Goal: Task Accomplishment & Management: Manage account settings

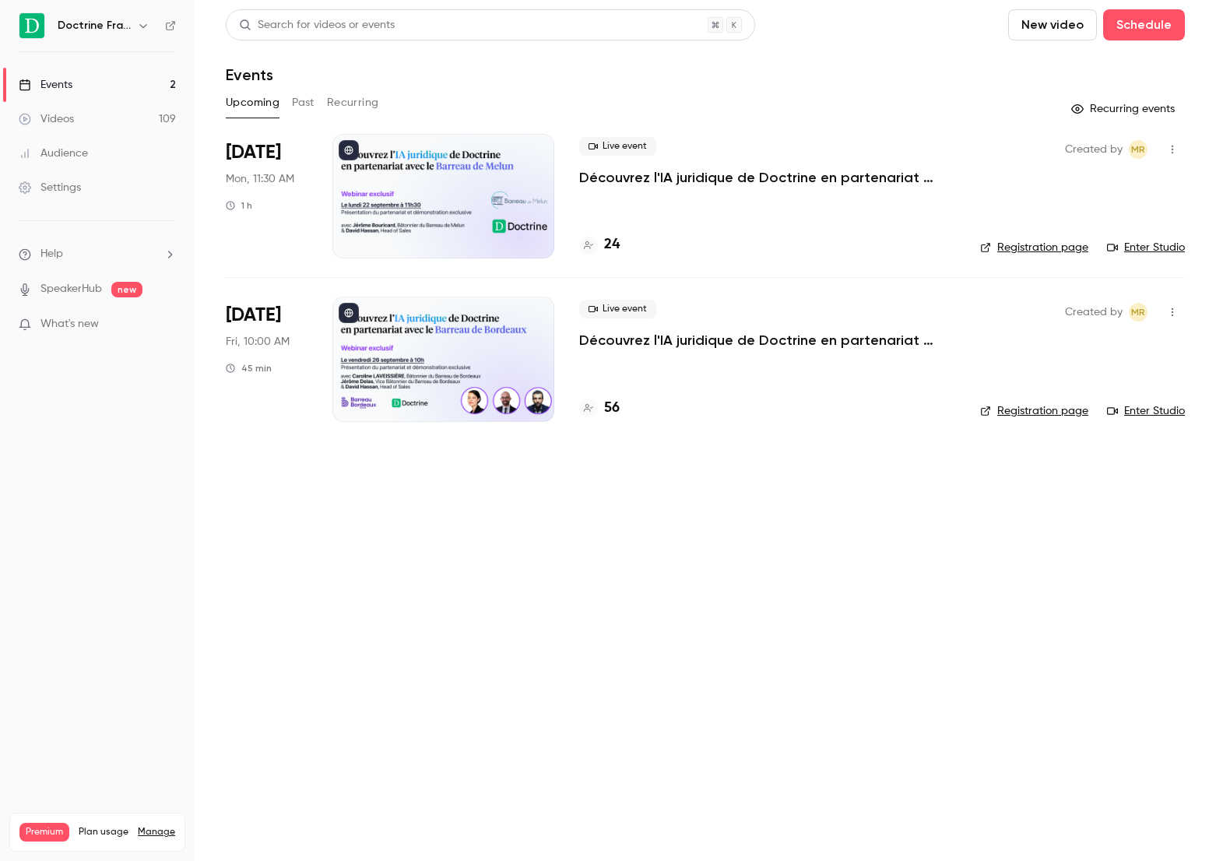
click at [614, 404] on h4 "56" at bounding box center [612, 408] width 16 height 21
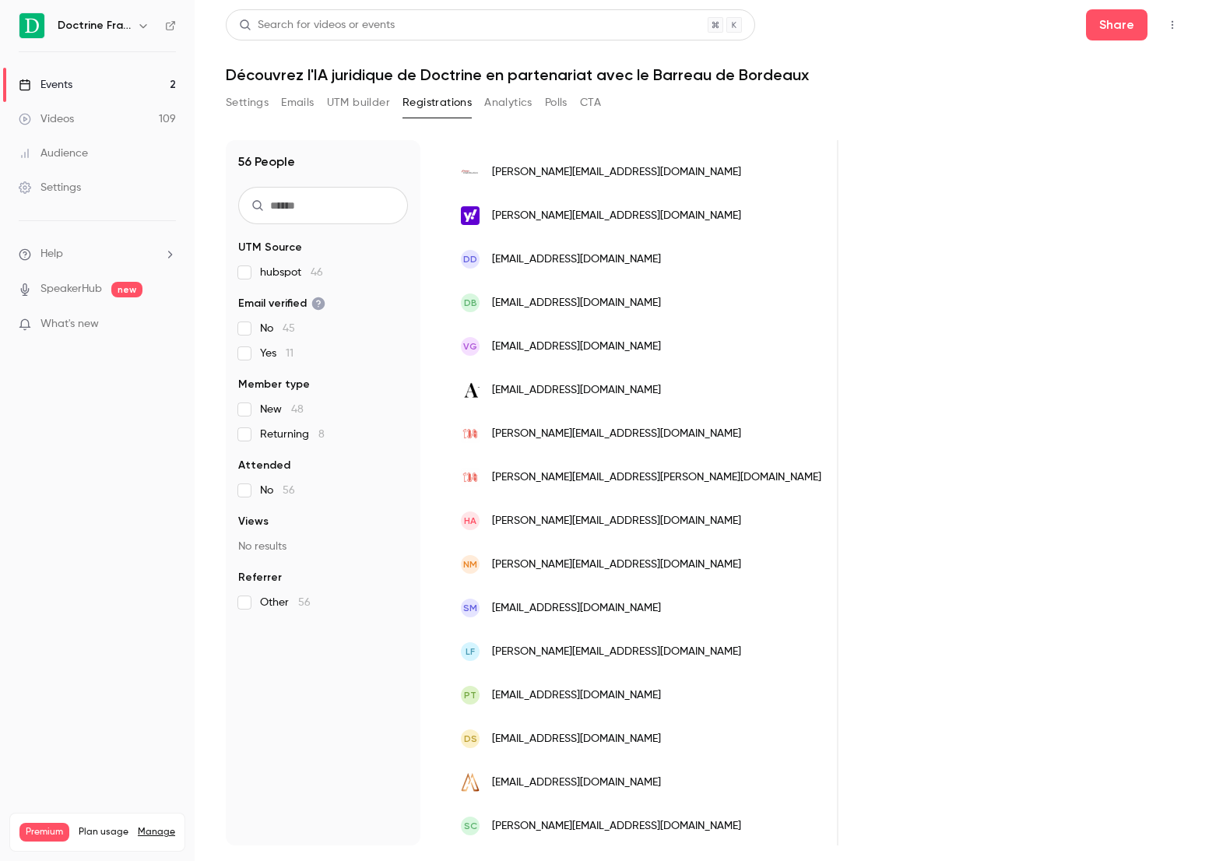
scroll to position [1623, 0]
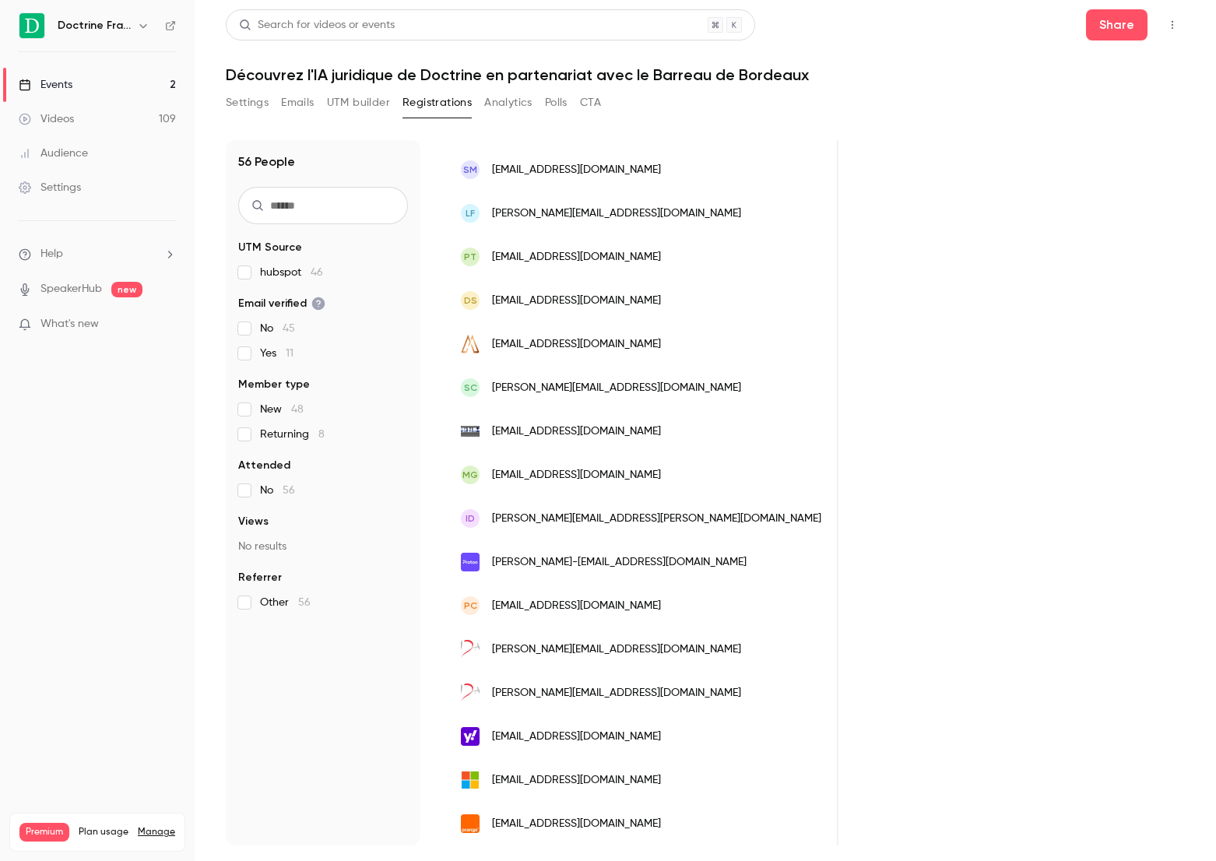
click at [264, 104] on button "Settings" at bounding box center [247, 102] width 43 height 25
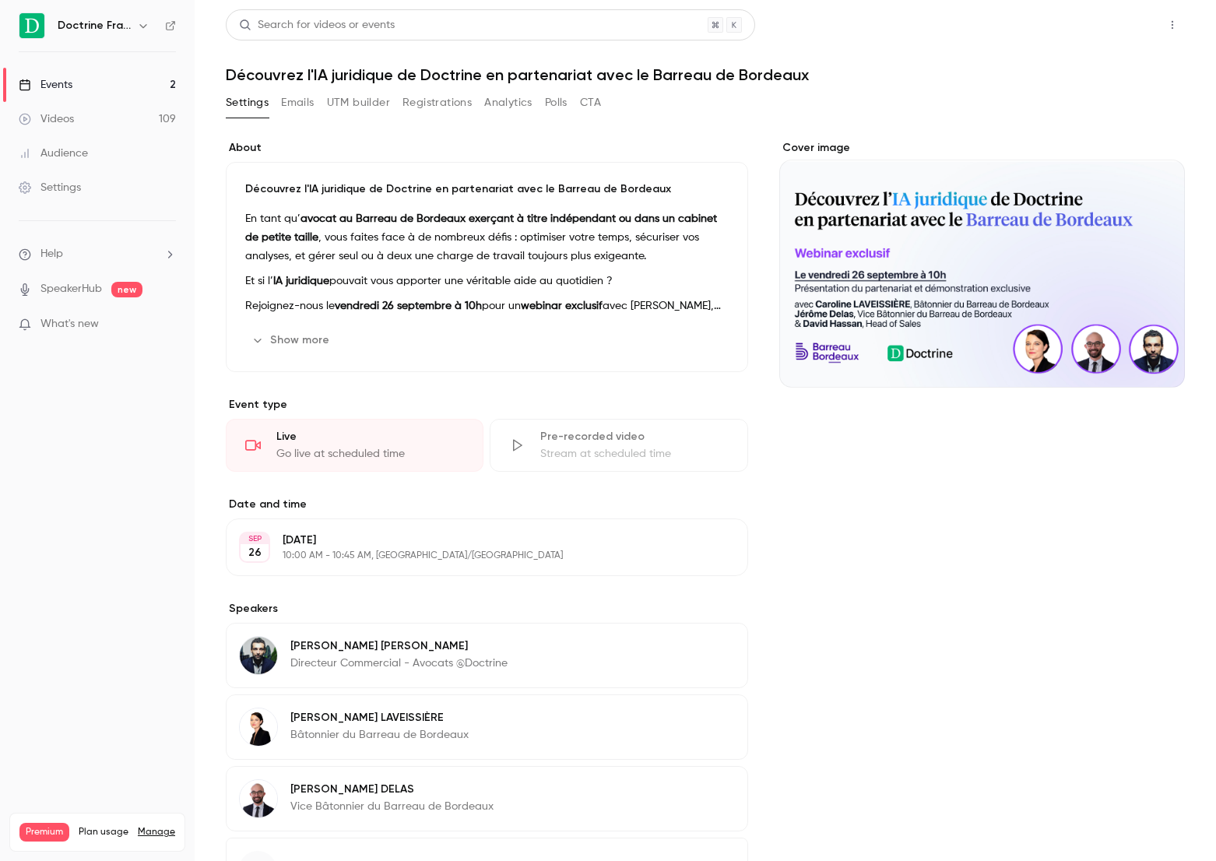
click at [1097, 32] on button "Share" at bounding box center [1116, 24] width 61 height 31
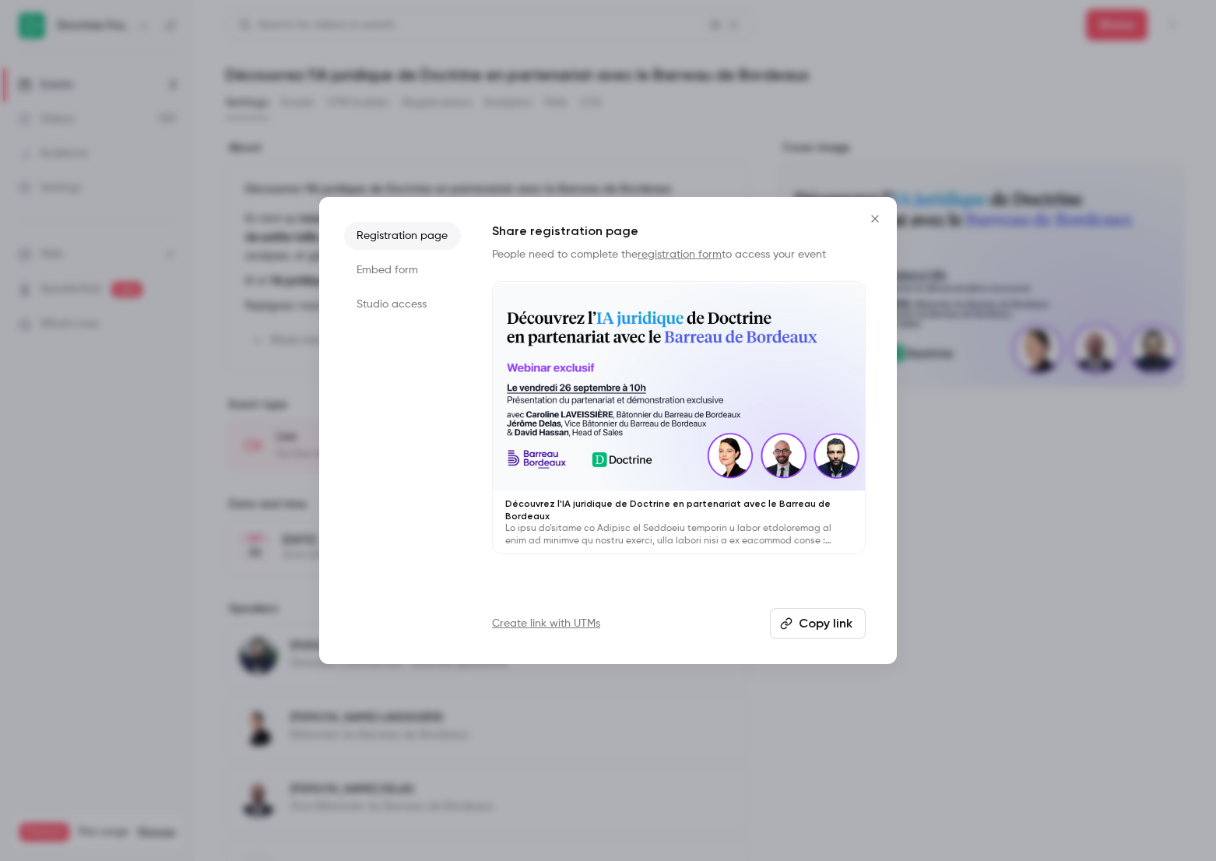
click at [869, 226] on button "Close" at bounding box center [874, 218] width 31 height 31
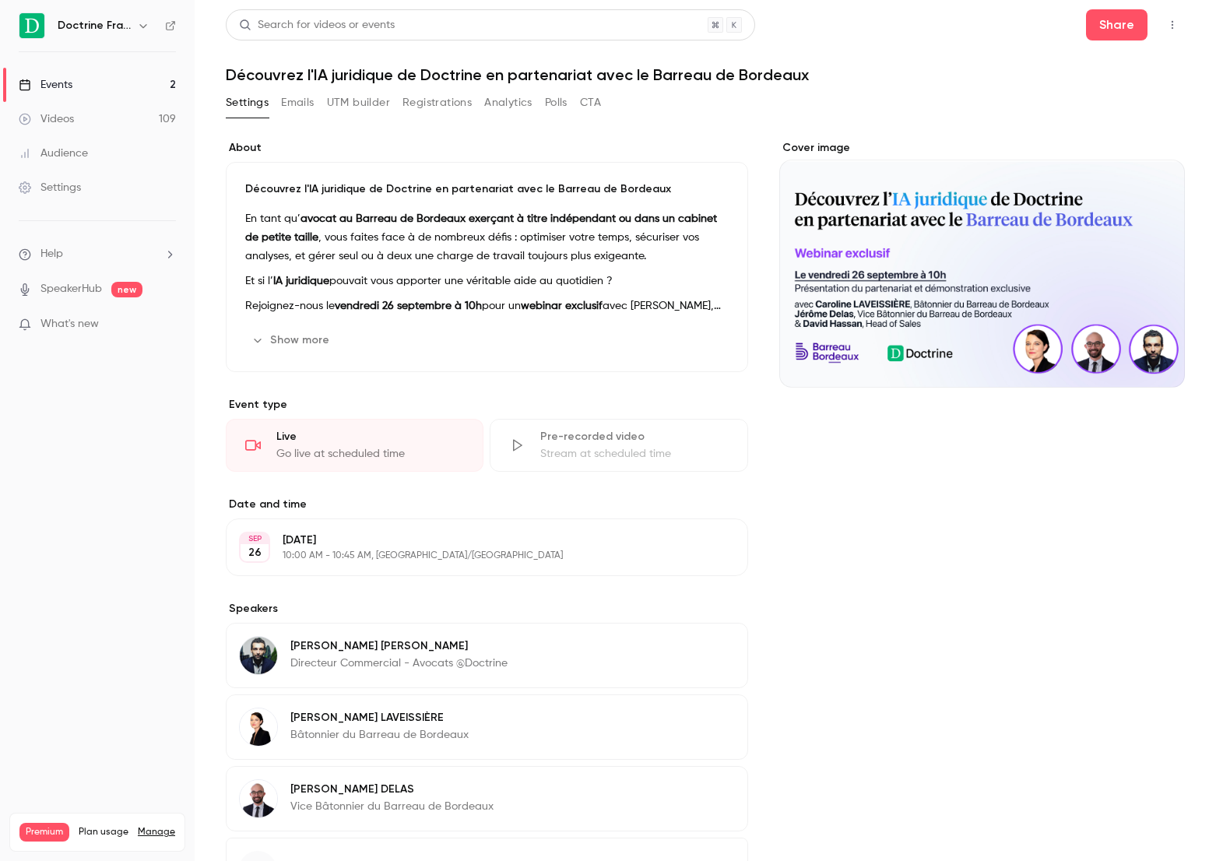
click at [283, 96] on button "Emails" at bounding box center [297, 102] width 33 height 25
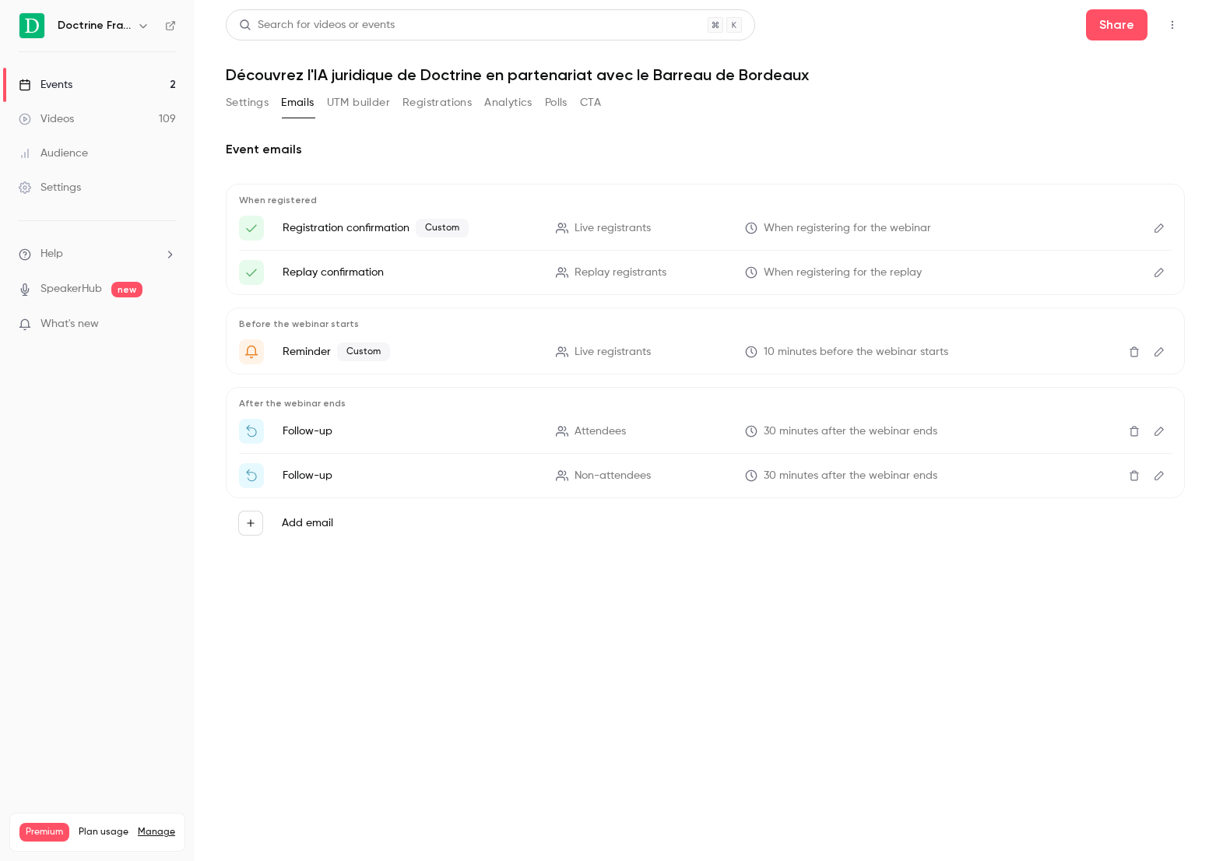
click at [1147, 232] on button "Edit" at bounding box center [1159, 228] width 25 height 25
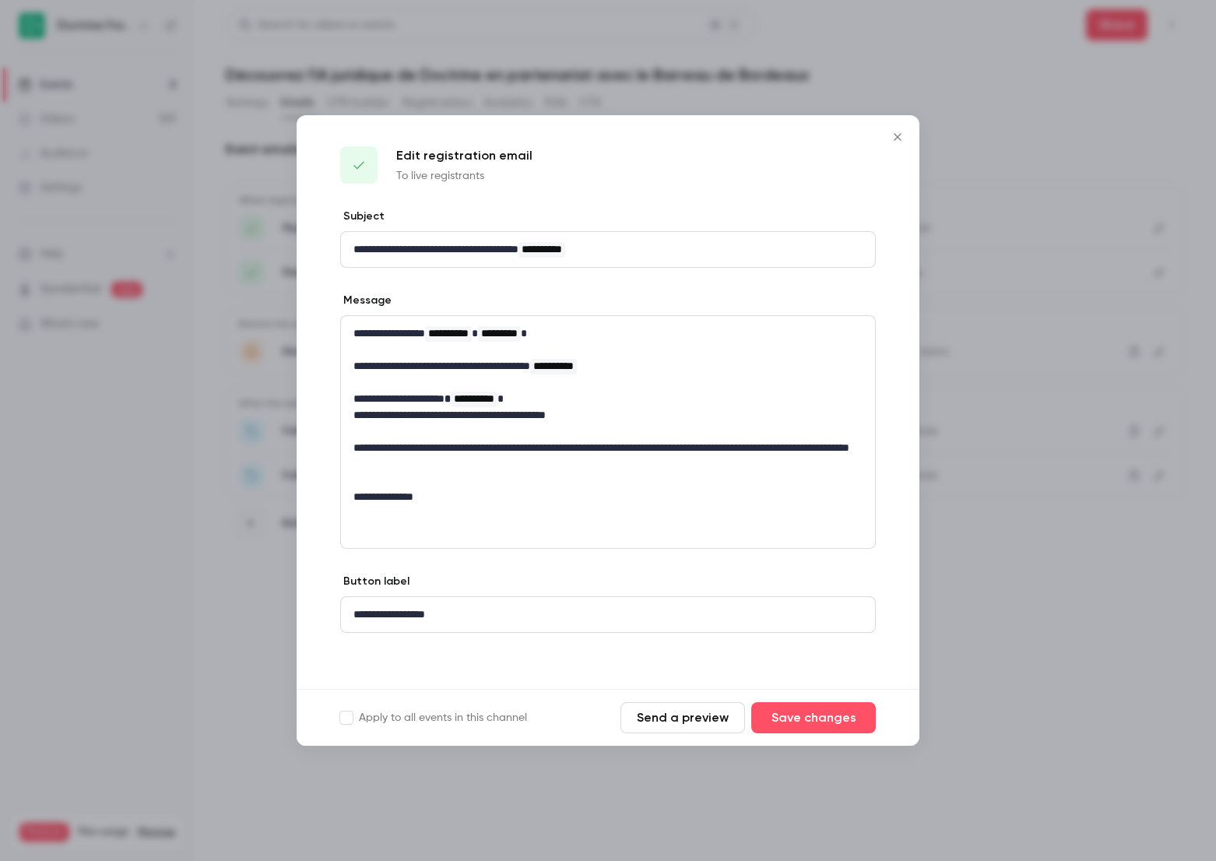
click at [680, 725] on button "Send a preview" at bounding box center [682, 717] width 125 height 31
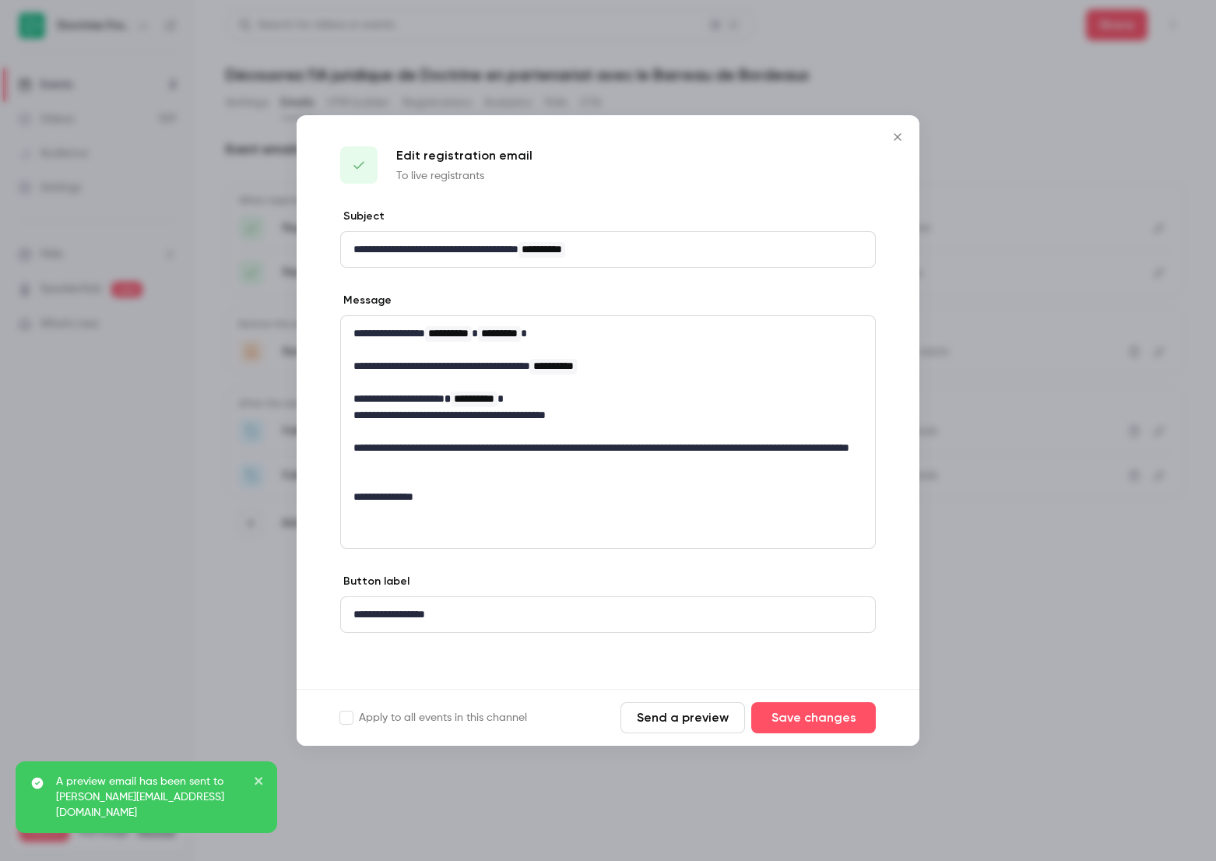
click at [895, 129] on button "Close" at bounding box center [897, 136] width 31 height 31
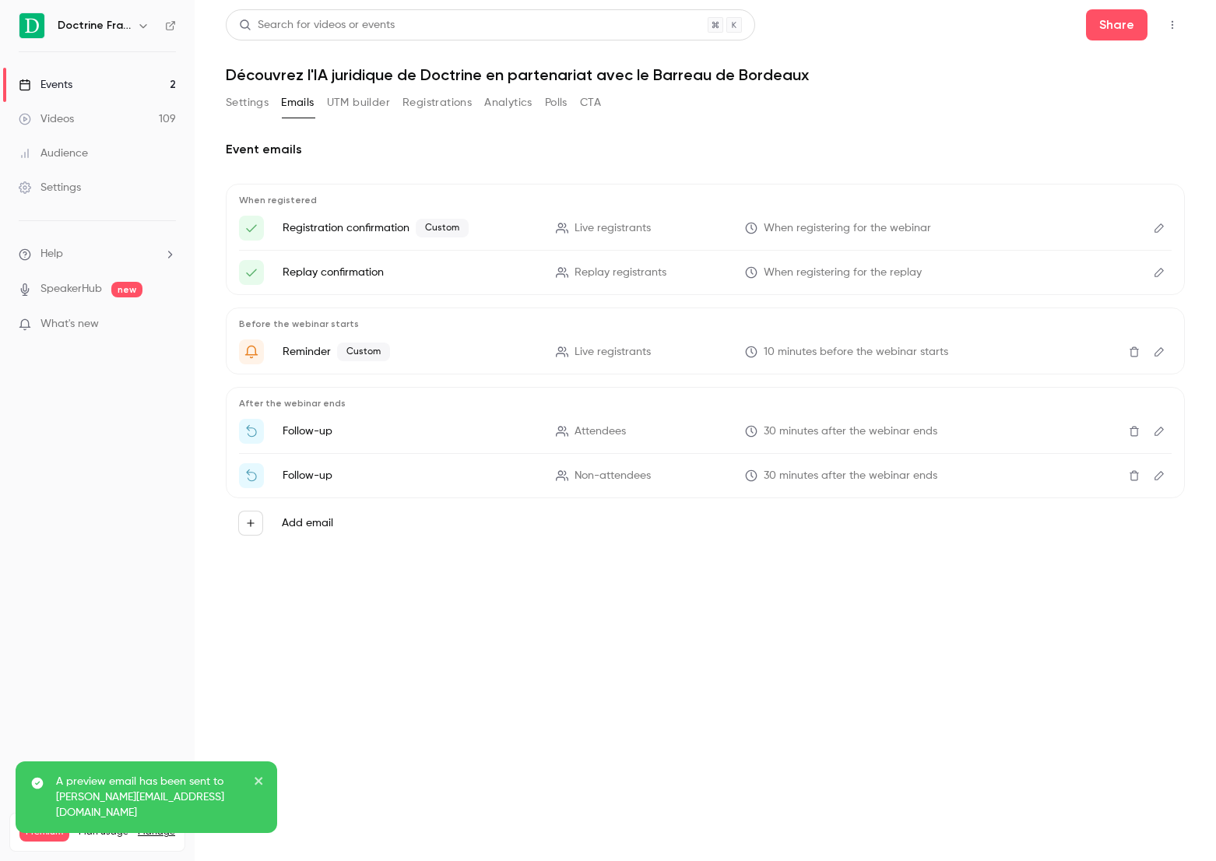
click at [413, 104] on button "Registrations" at bounding box center [436, 102] width 69 height 25
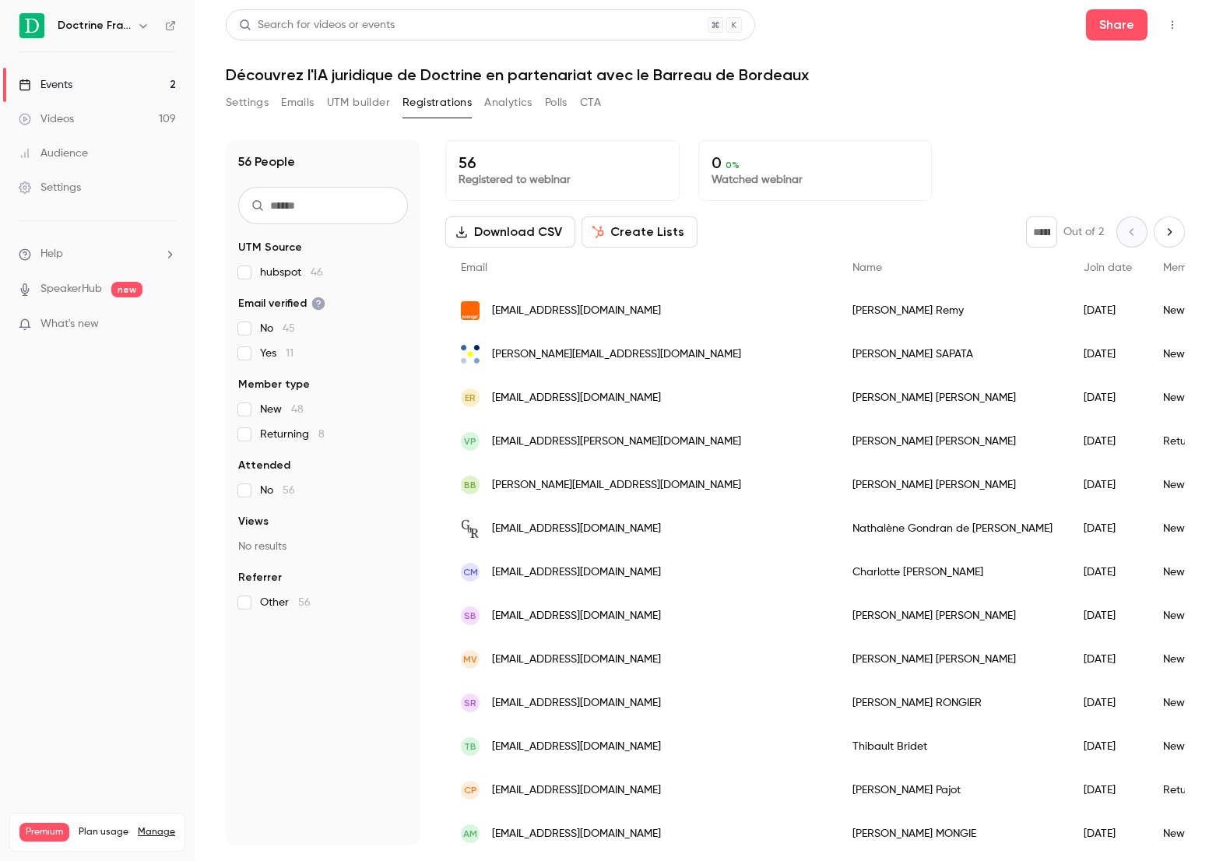
click at [524, 221] on button "Download CSV" at bounding box center [510, 231] width 130 height 31
click at [300, 98] on button "Emails" at bounding box center [297, 102] width 33 height 25
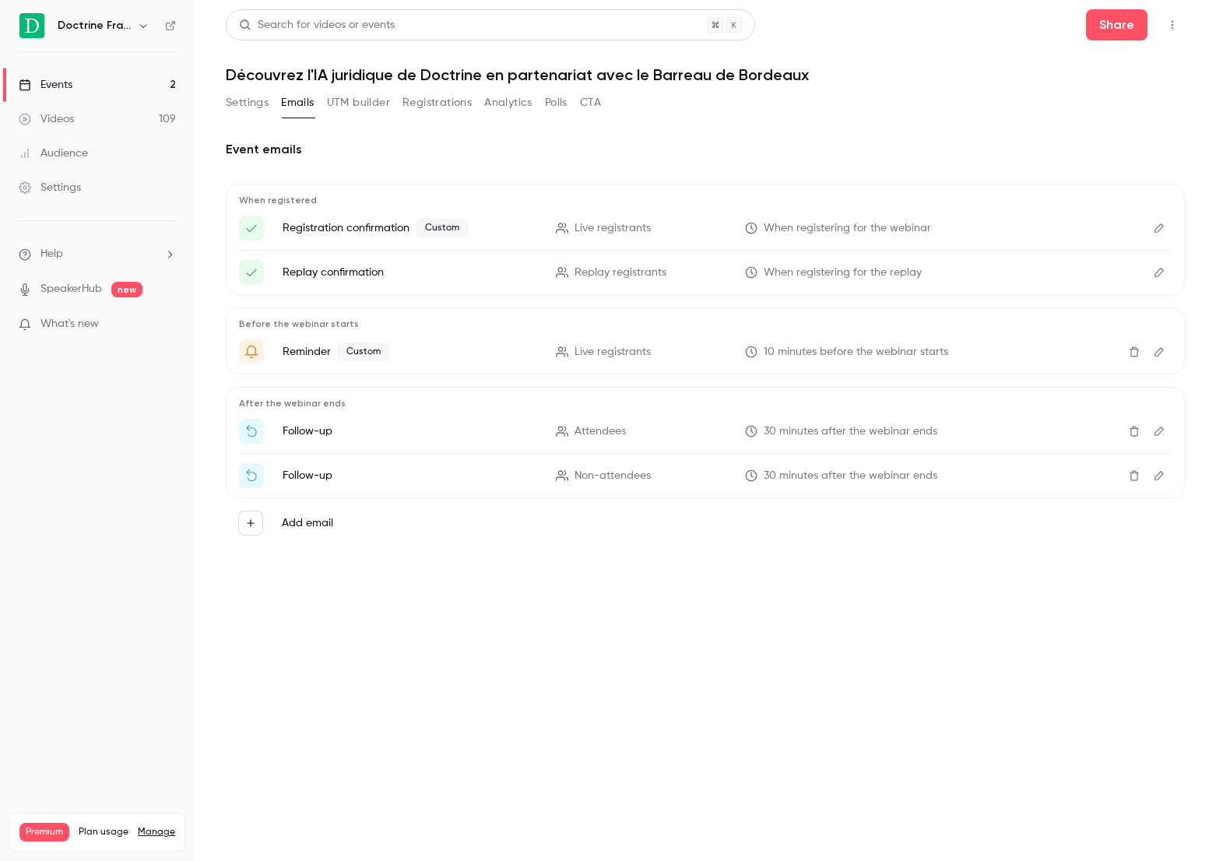
click at [246, 97] on button "Settings" at bounding box center [247, 102] width 43 height 25
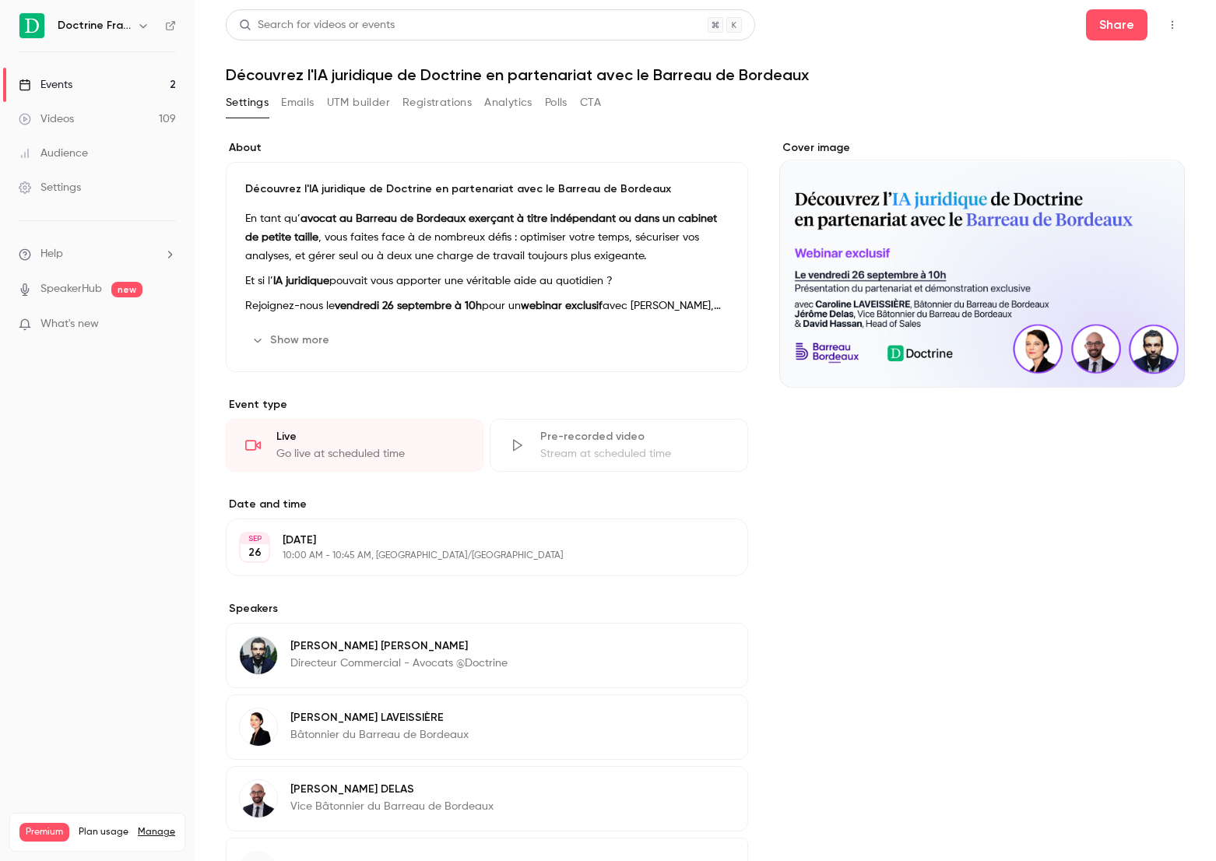
click at [110, 85] on link "Events 2" at bounding box center [97, 85] width 195 height 34
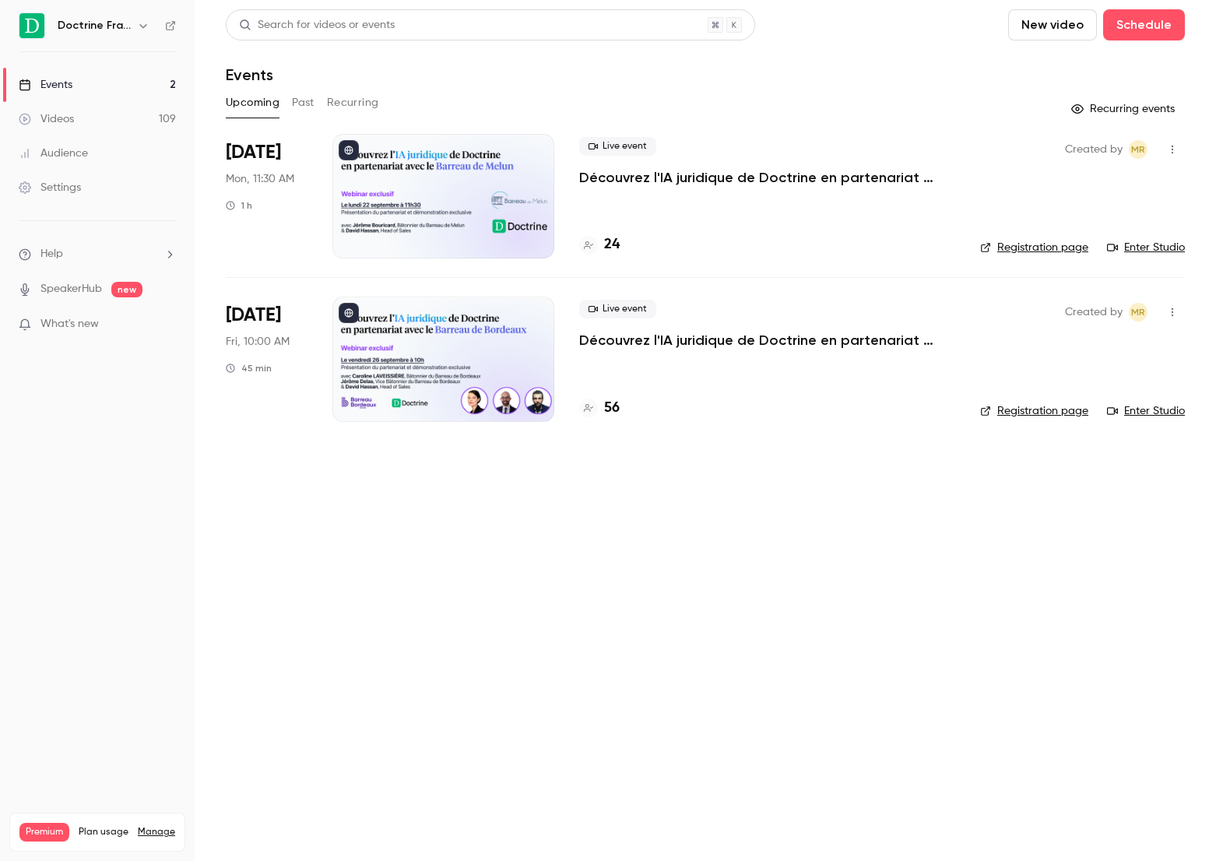
click at [328, 37] on div "Search for videos or events" at bounding box center [490, 24] width 529 height 31
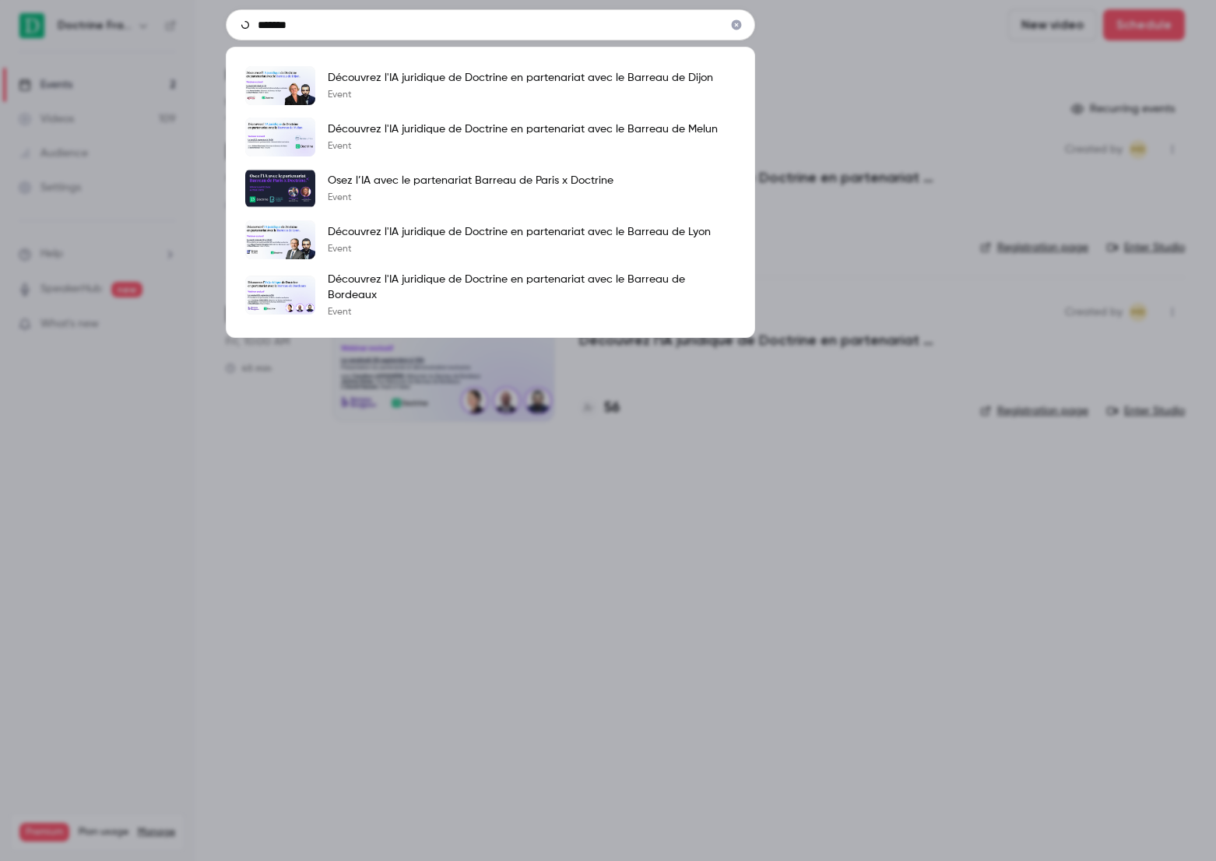
type input "*******"
click at [695, 223] on link "Découvrez l'IA juridique de Doctrine en partenariat avec [PERSON_NAME] [PERSON_…" at bounding box center [490, 239] width 490 height 39
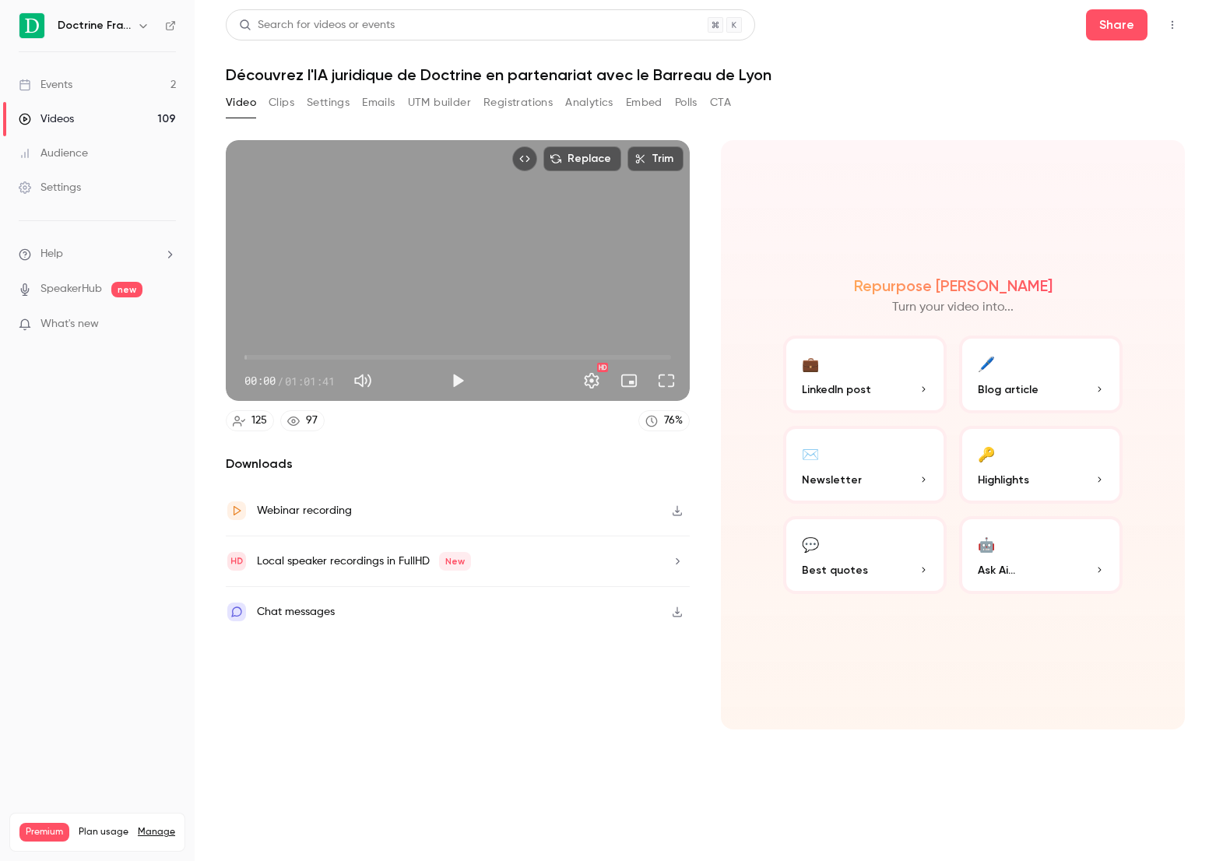
click at [331, 107] on button "Settings" at bounding box center [328, 102] width 43 height 25
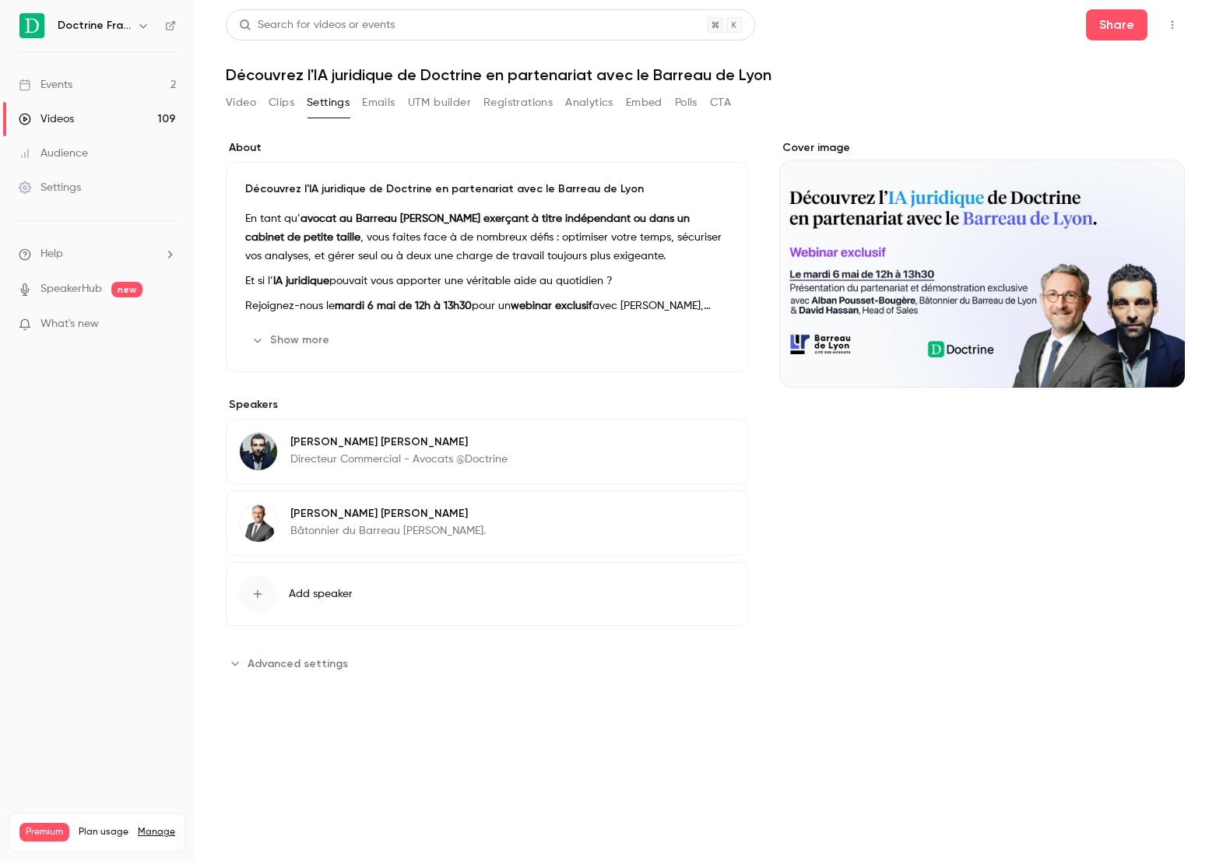
click at [500, 106] on button "Registrations" at bounding box center [517, 102] width 69 height 25
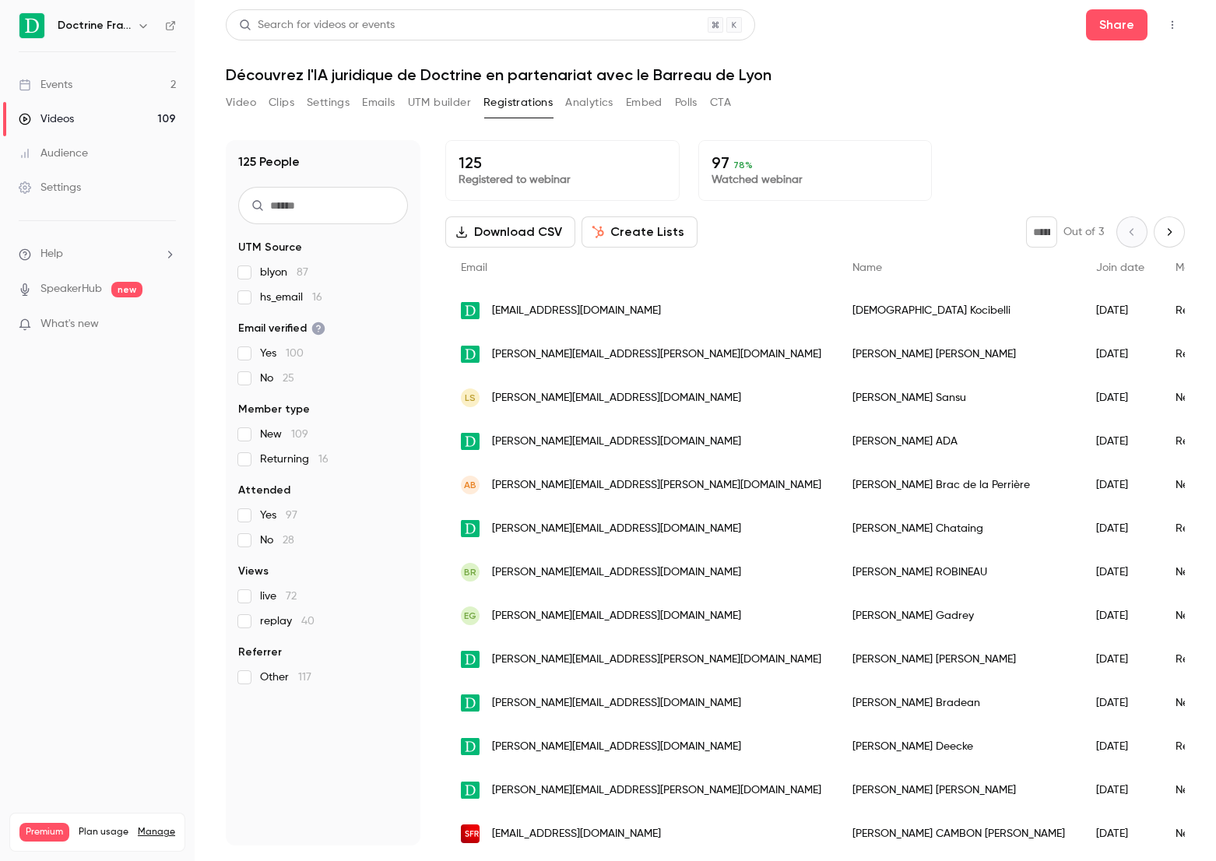
click at [1175, 226] on icon "Next page" at bounding box center [1169, 232] width 17 height 12
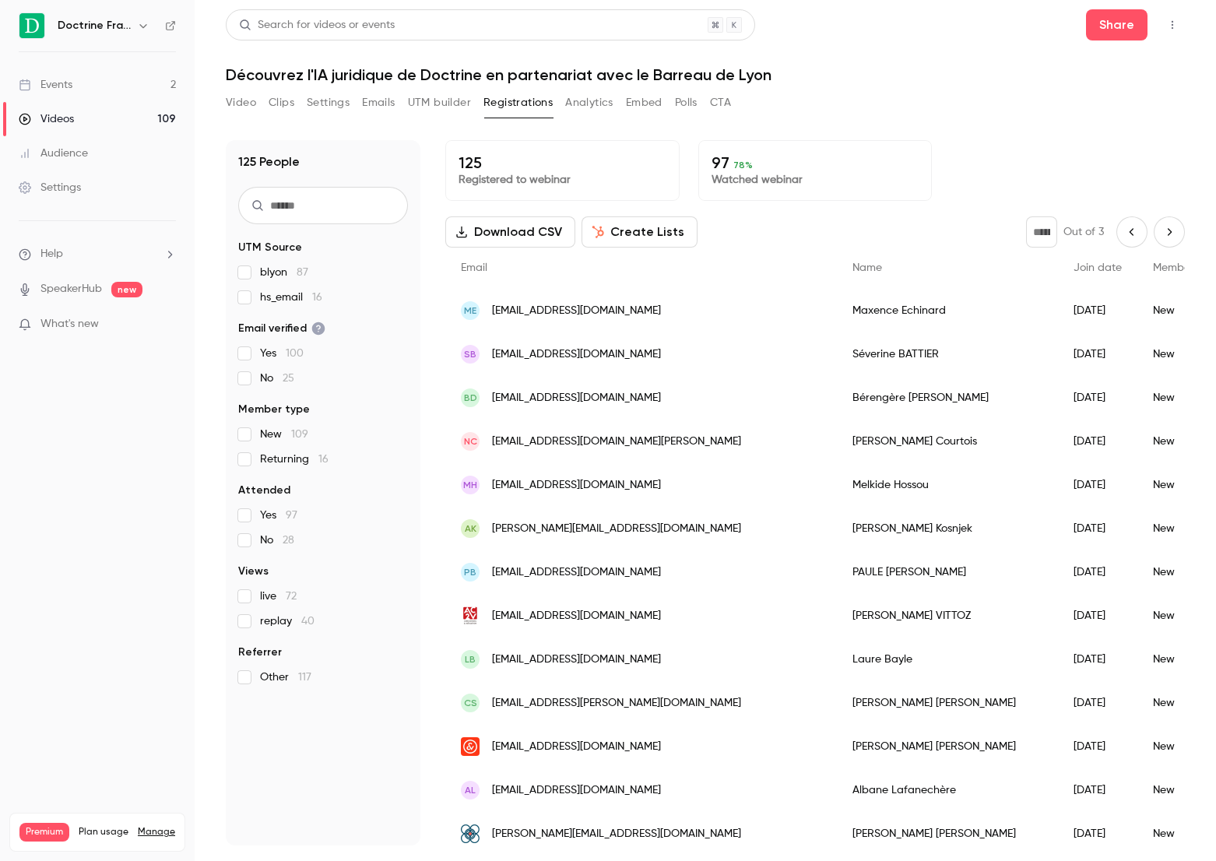
click at [1168, 226] on icon "Next page" at bounding box center [1169, 232] width 17 height 12
type input "*"
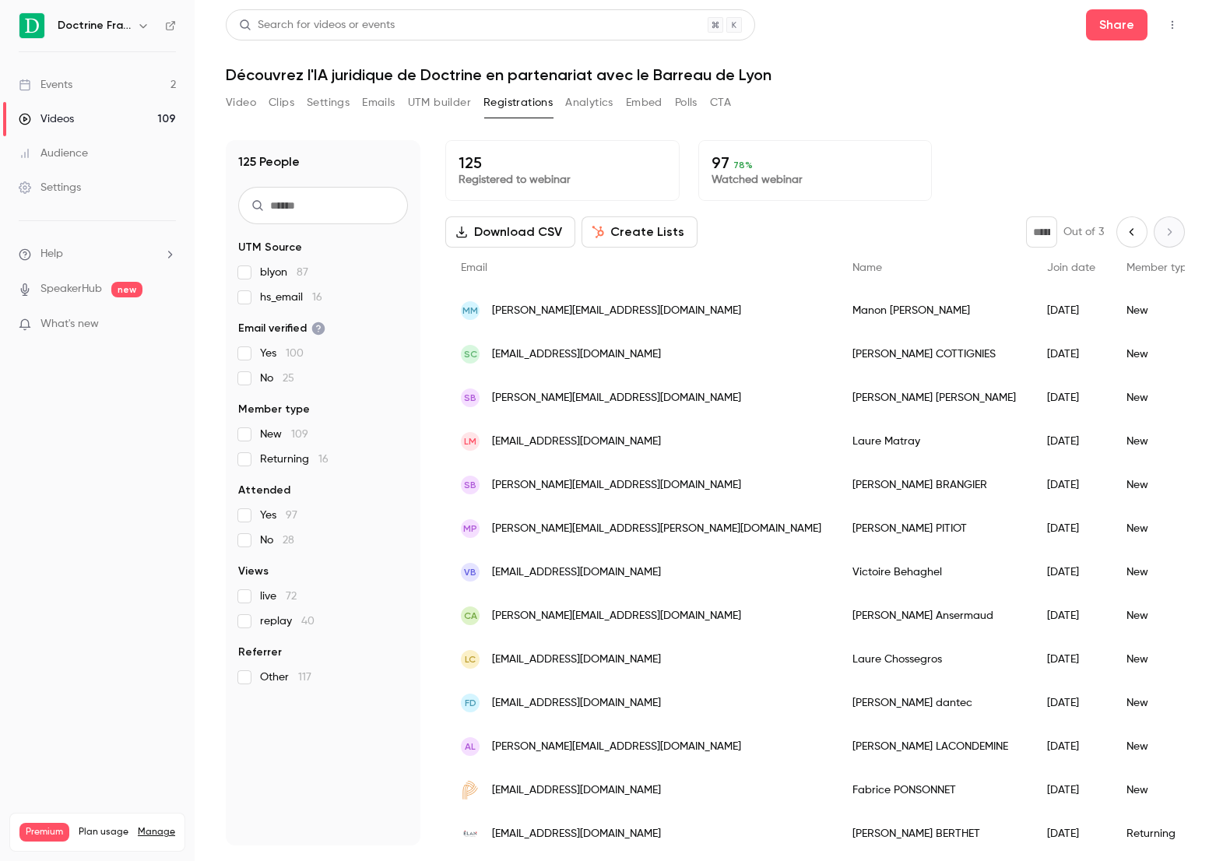
click at [231, 100] on button "Video" at bounding box center [241, 102] width 30 height 25
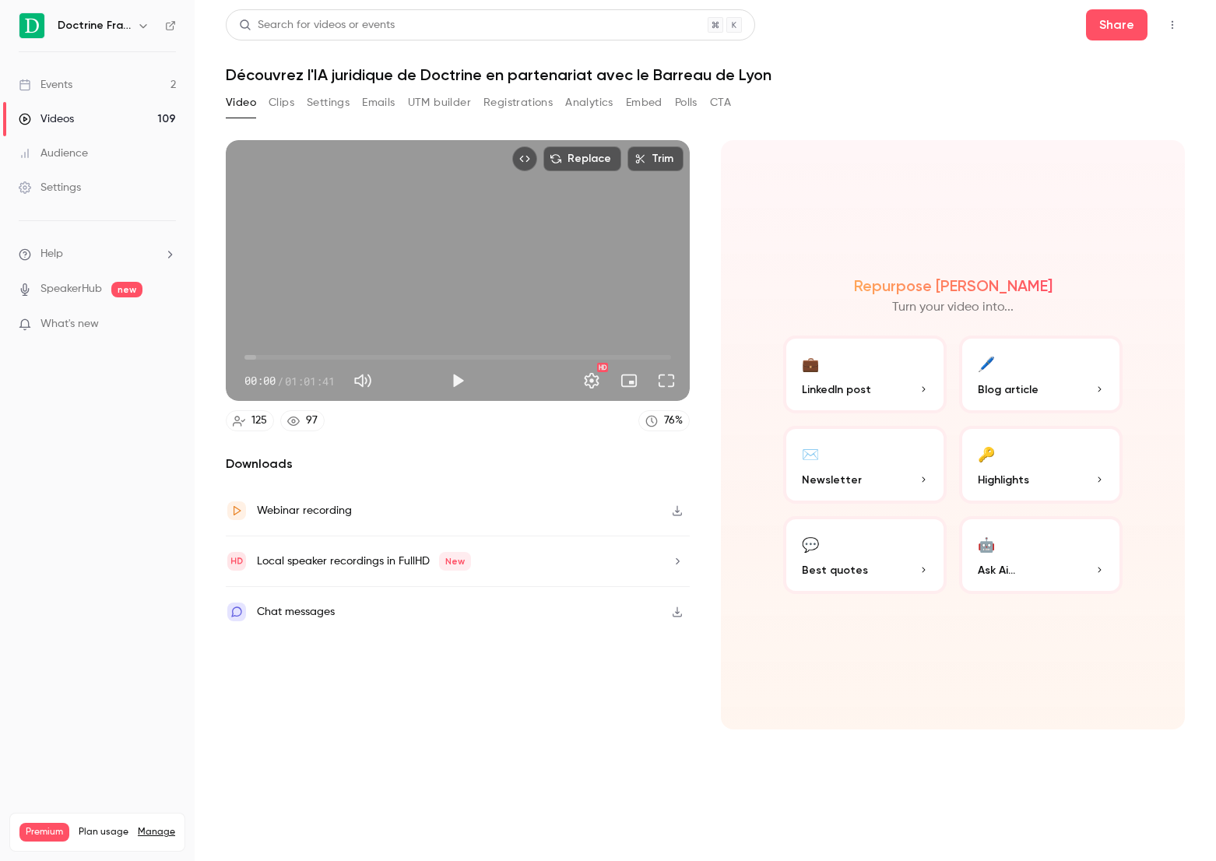
click at [349, 100] on button "Settings" at bounding box center [328, 102] width 43 height 25
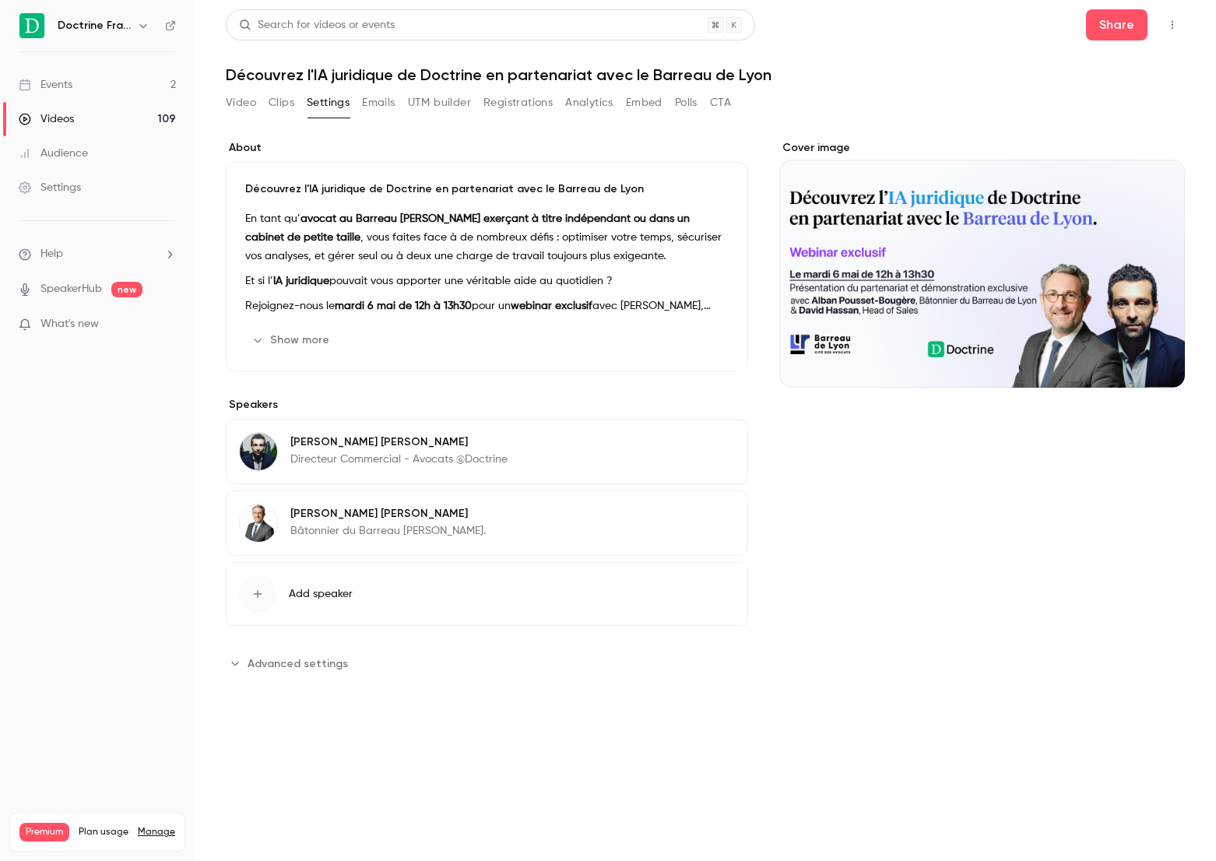
click at [104, 88] on link "Events 2" at bounding box center [97, 85] width 195 height 34
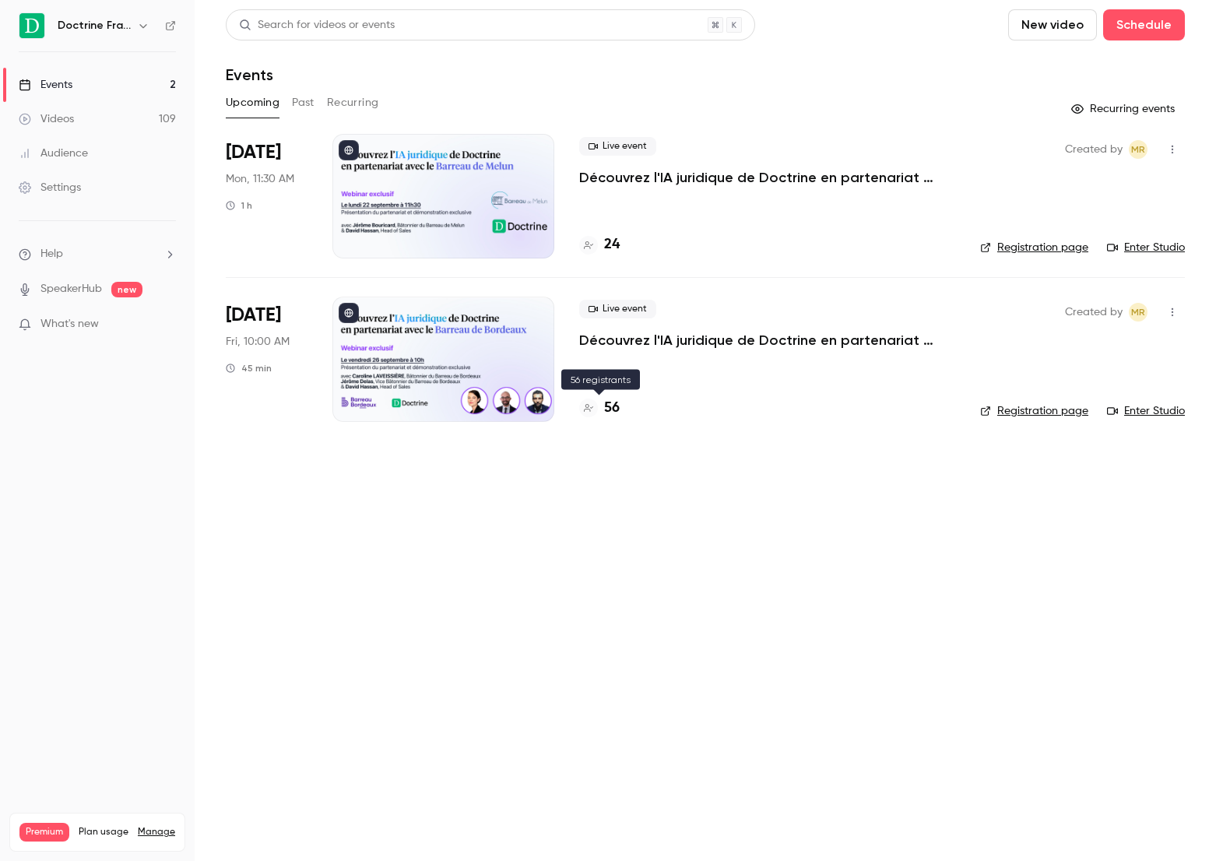
click at [610, 411] on h4 "56" at bounding box center [612, 408] width 16 height 21
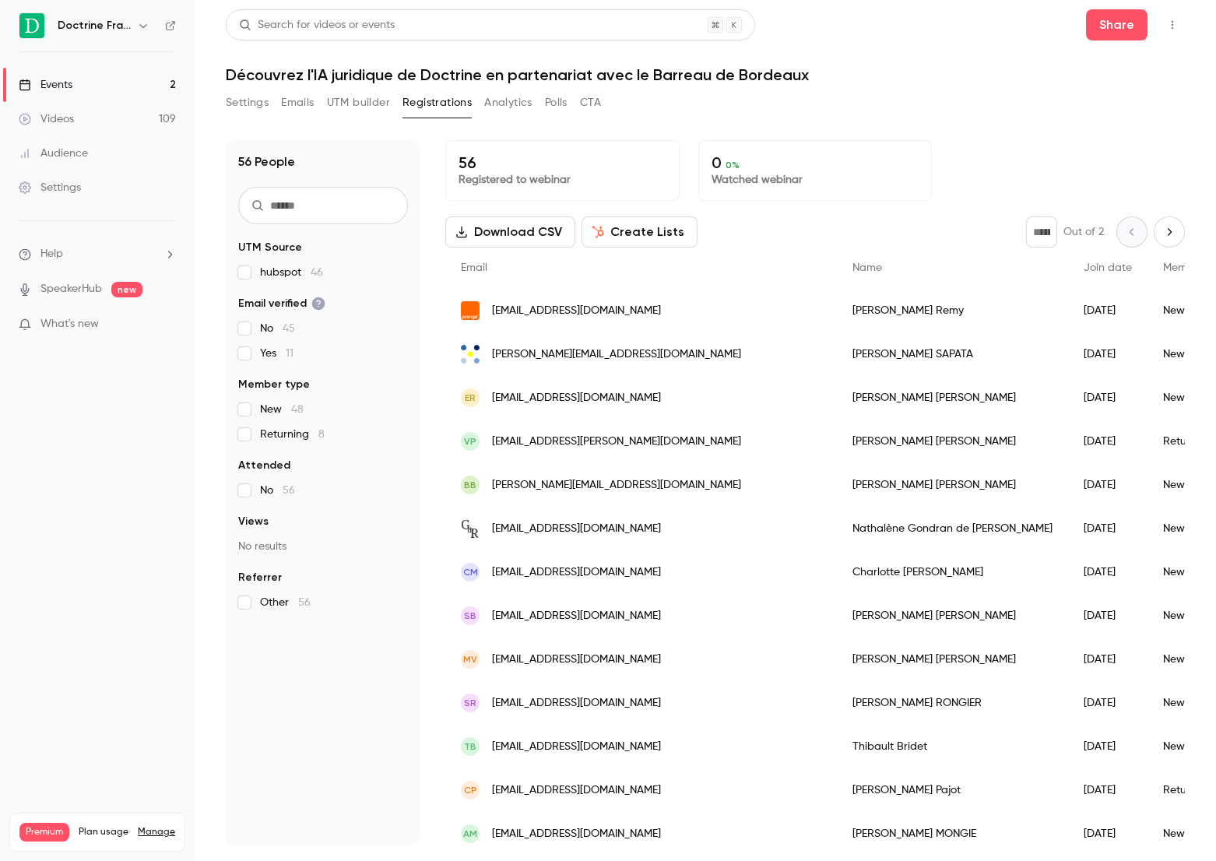
click at [259, 96] on button "Settings" at bounding box center [247, 102] width 43 height 25
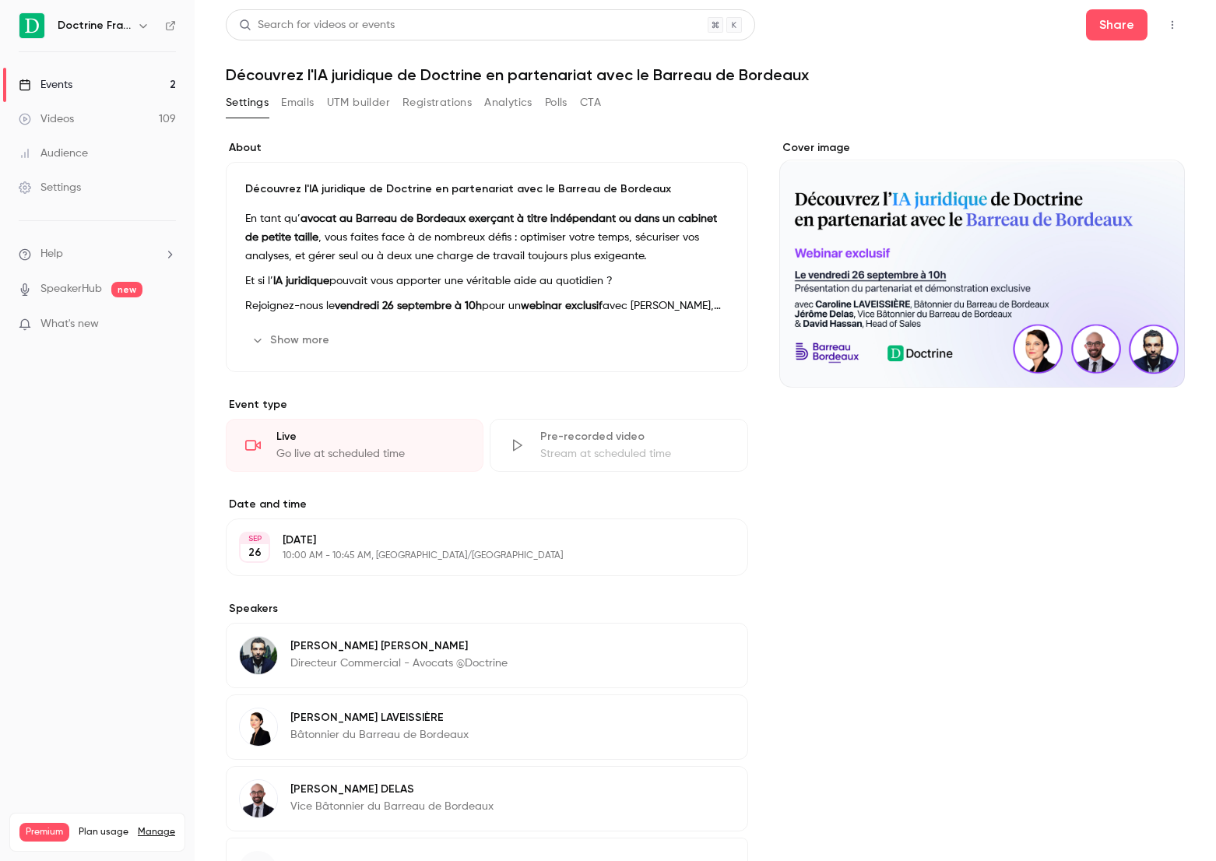
click at [331, 33] on div "Search for videos or events" at bounding box center [490, 24] width 529 height 31
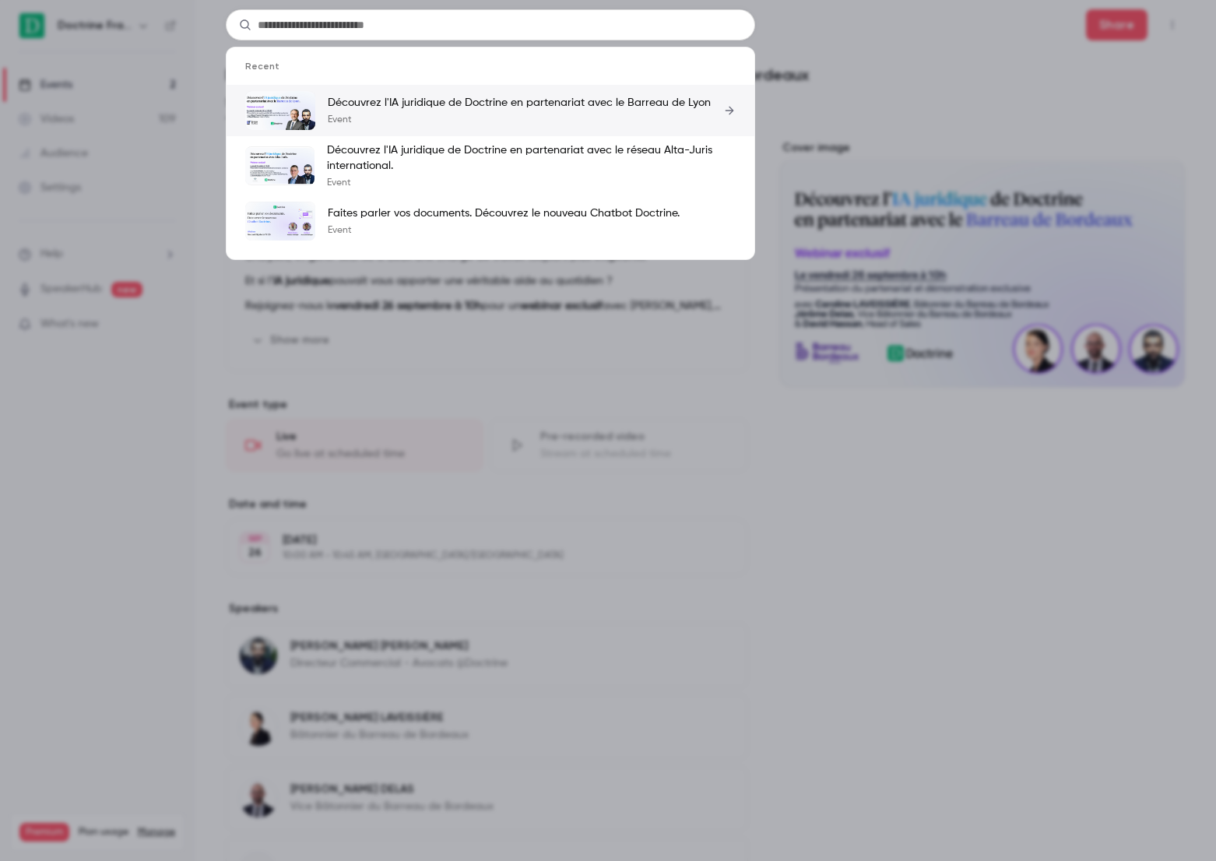
click at [371, 105] on p "Découvrez l'IA juridique de Doctrine en partenariat avec le Barreau de Lyon" at bounding box center [519, 103] width 383 height 16
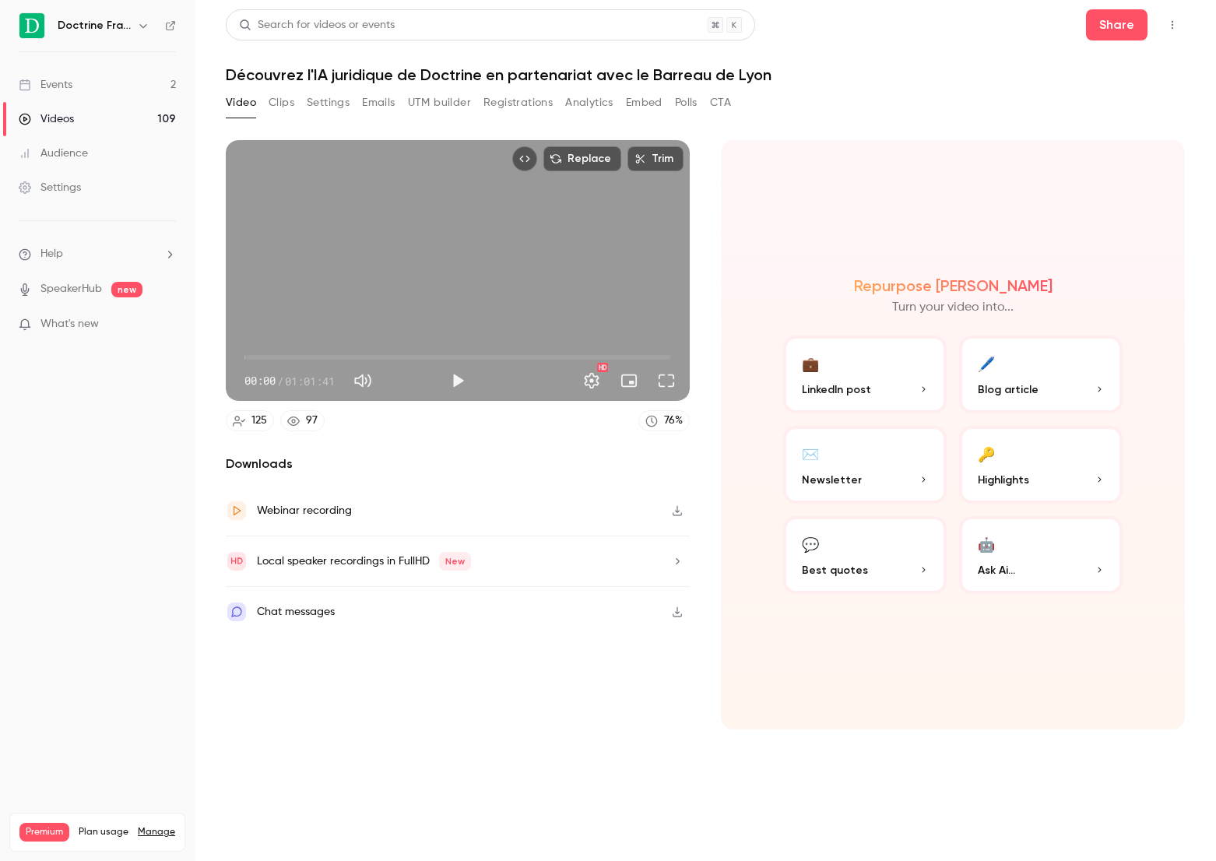
click at [532, 104] on button "Registrations" at bounding box center [517, 102] width 69 height 25
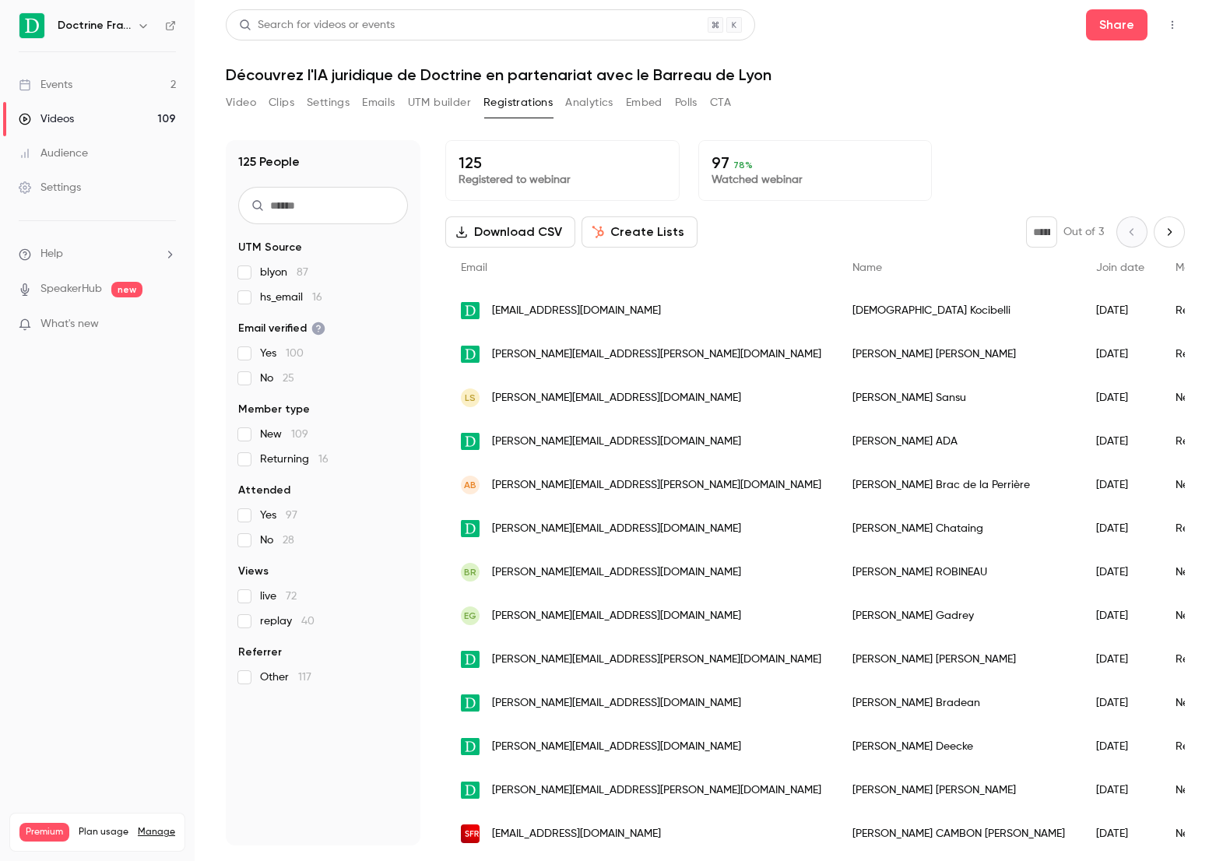
click at [310, 214] on input "text" at bounding box center [323, 205] width 170 height 37
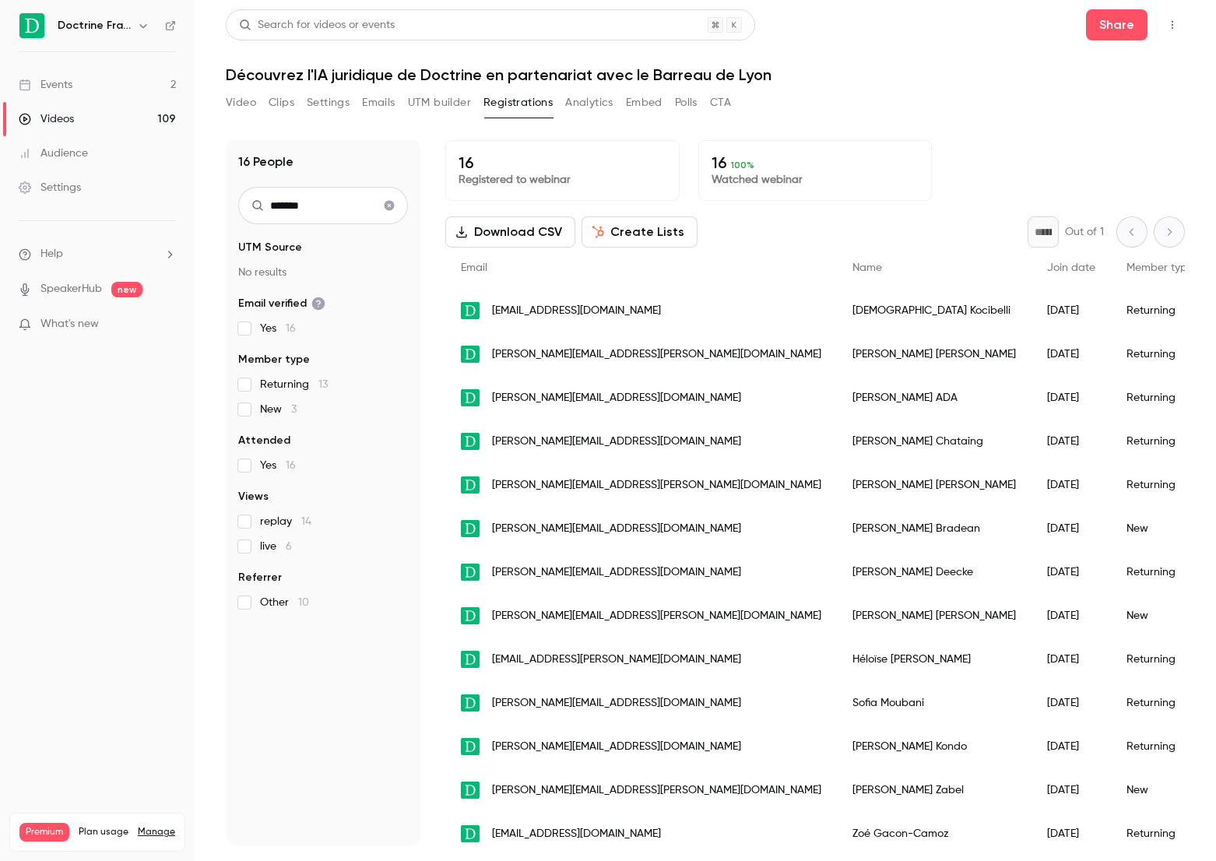
type input "********"
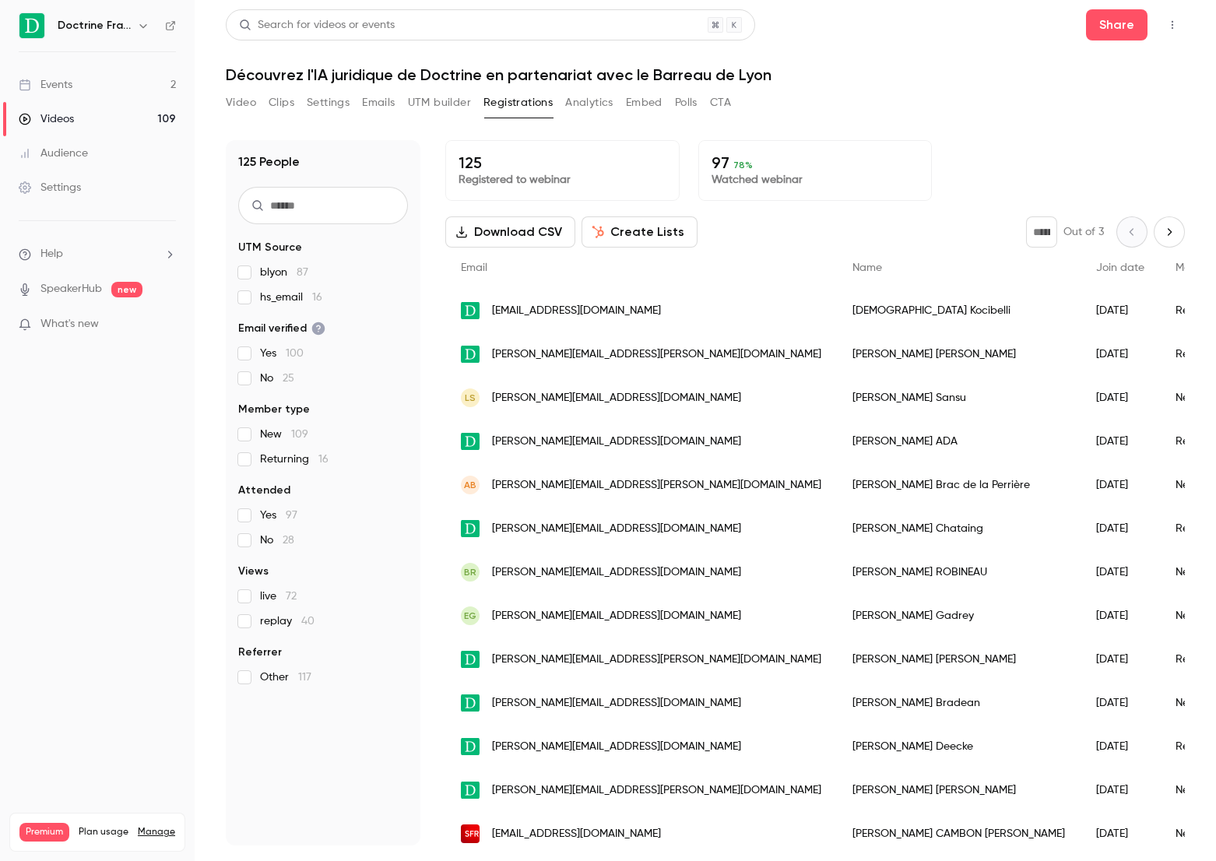
click at [243, 108] on button "Video" at bounding box center [241, 102] width 30 height 25
